Goal: Task Accomplishment & Management: Use online tool/utility

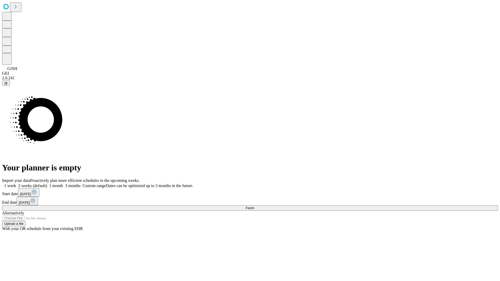
click at [254, 206] on span "Fetch" at bounding box center [249, 208] width 9 height 4
